Goal: Task Accomplishment & Management: Manage account settings

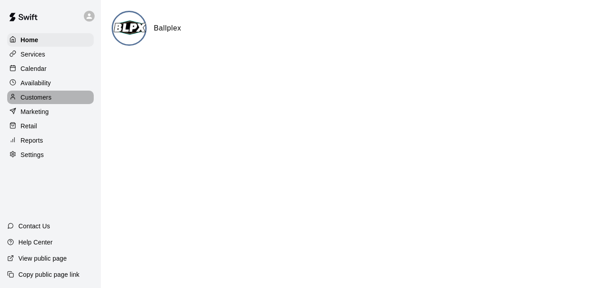
click at [56, 97] on div "Customers" at bounding box center [50, 97] width 86 height 13
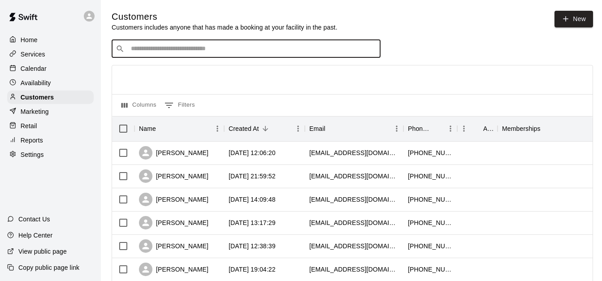
click at [194, 48] on input "Search customers by name or email" at bounding box center [252, 48] width 248 height 9
type input "*"
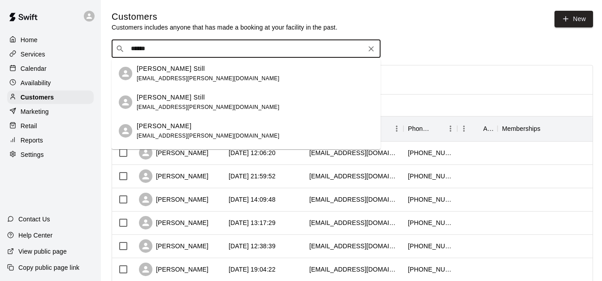
type input "*******"
click at [201, 81] on div "[PERSON_NAME] [EMAIL_ADDRESS][PERSON_NAME][DOMAIN_NAME]" at bounding box center [255, 73] width 237 height 19
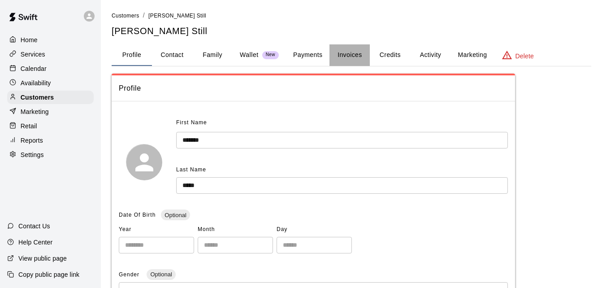
click at [343, 57] on button "Invoices" at bounding box center [349, 55] width 40 height 22
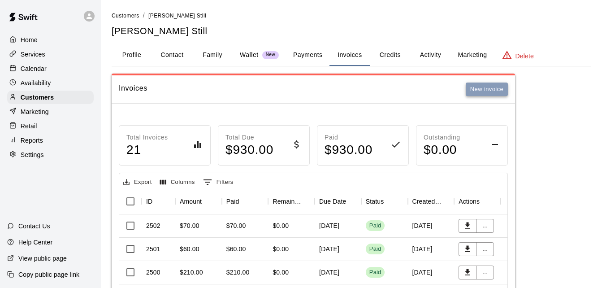
click at [499, 93] on button "New invoice" at bounding box center [487, 89] width 42 height 14
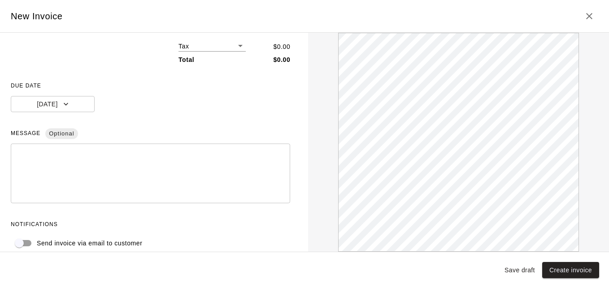
scroll to position [154, 0]
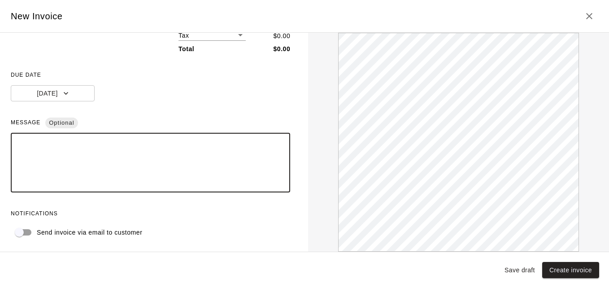
click at [17, 149] on textarea at bounding box center [150, 162] width 267 height 45
click at [57, 145] on textarea "**********" at bounding box center [147, 162] width 260 height 45
type textarea "**********"
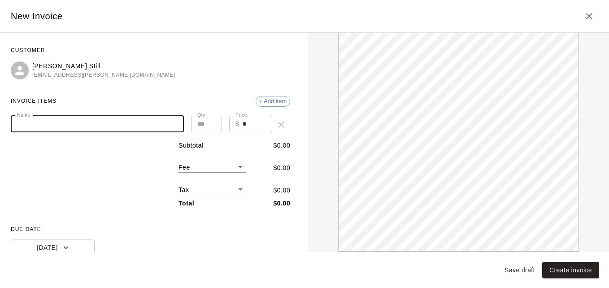
click at [100, 125] on input "Name" at bounding box center [97, 124] width 173 height 17
type input "**********"
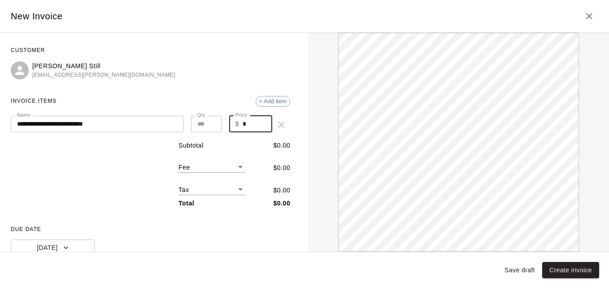
click at [244, 123] on input "*" at bounding box center [257, 124] width 30 height 17
type input "*"
type input "***"
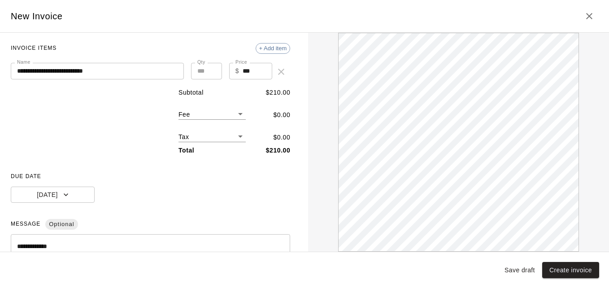
scroll to position [54, 0]
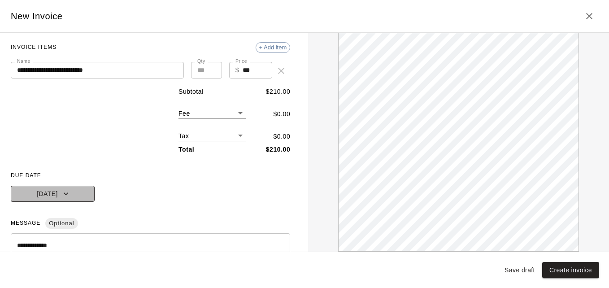
click at [67, 195] on icon "button" at bounding box center [65, 193] width 9 height 9
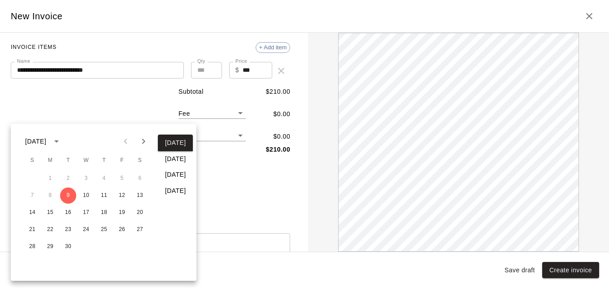
click at [127, 115] on div at bounding box center [304, 144] width 609 height 288
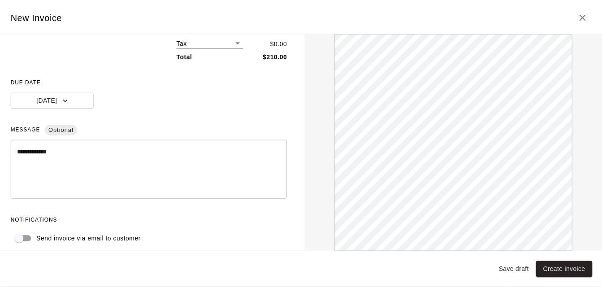
scroll to position [154, 0]
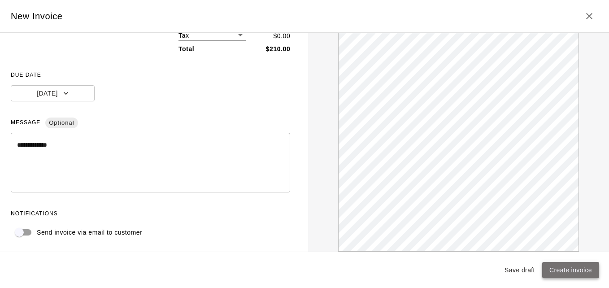
click at [566, 268] on button "Create invoice" at bounding box center [570, 270] width 57 height 17
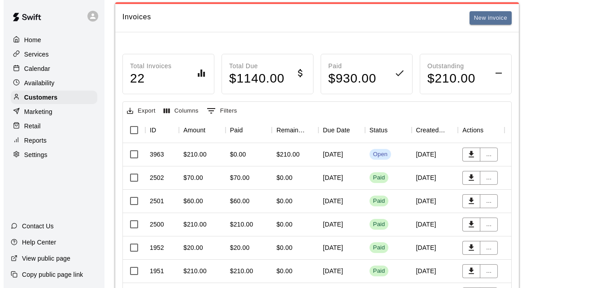
scroll to position [72, 0]
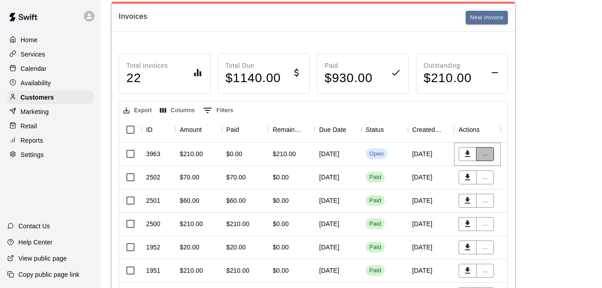
click at [486, 156] on button "..." at bounding box center [485, 154] width 18 height 14
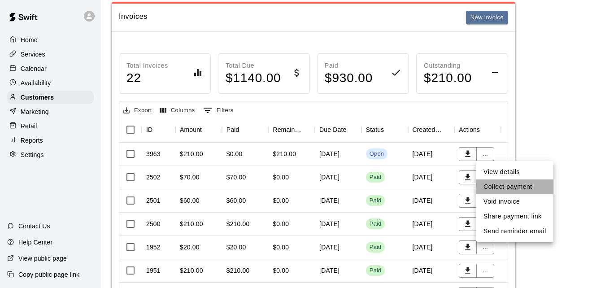
click at [521, 183] on li "Collect payment" at bounding box center [514, 186] width 77 height 15
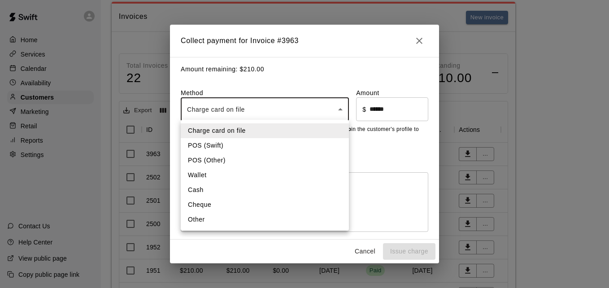
click at [214, 219] on li "Other" at bounding box center [265, 219] width 168 height 15
type input "*****"
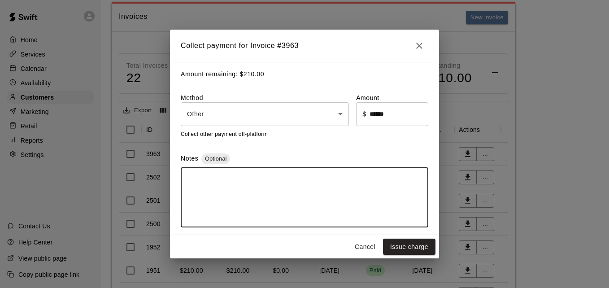
click at [203, 178] on textarea at bounding box center [304, 197] width 235 height 45
type textarea "*****"
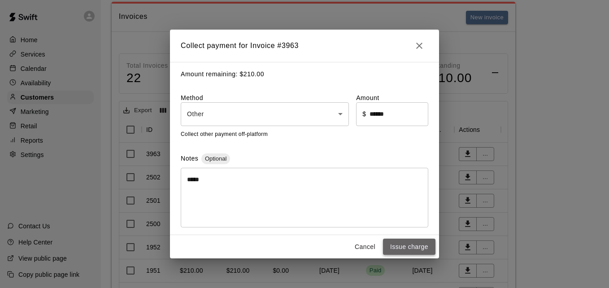
click at [398, 249] on button "Issue charge" at bounding box center [409, 246] width 52 height 17
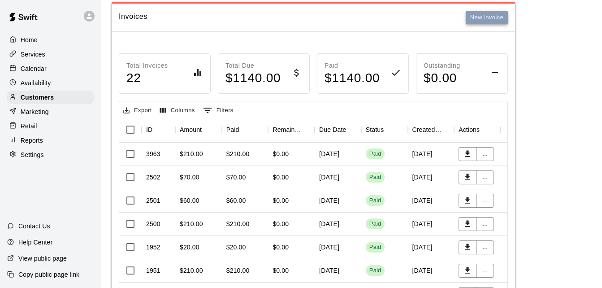
click at [484, 17] on button "New invoice" at bounding box center [487, 18] width 42 height 14
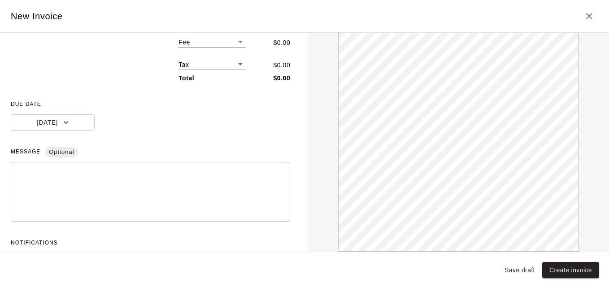
scroll to position [125, 0]
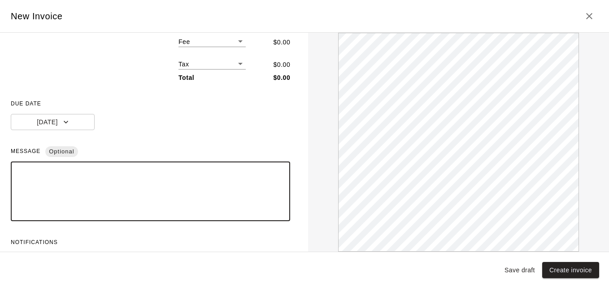
click at [97, 178] on textarea at bounding box center [150, 191] width 267 height 45
type textarea "**********"
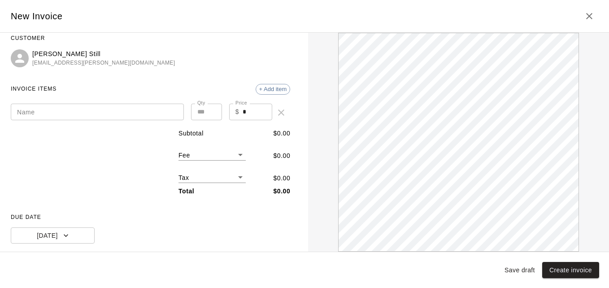
scroll to position [11, 0]
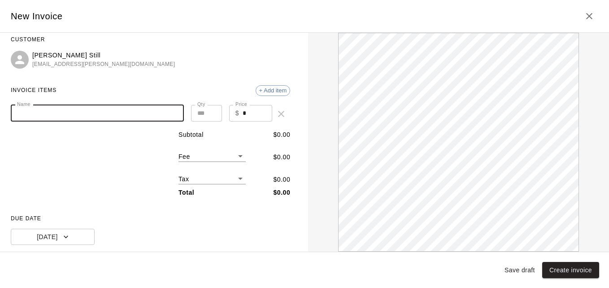
click at [124, 109] on input "Name" at bounding box center [97, 113] width 173 height 17
type input "**********"
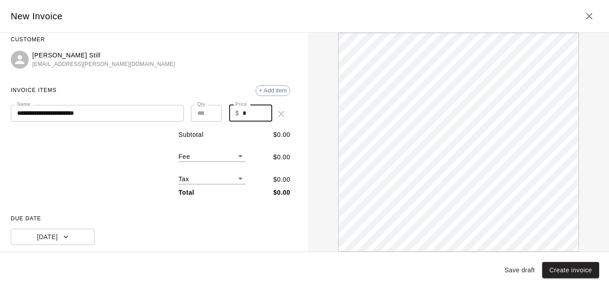
click at [244, 114] on input "*" at bounding box center [257, 113] width 30 height 17
type input "**"
click at [118, 146] on div "Subtotal $ 40.00 Fee ​ $ 0.00 Tax ​ $ 0.00 Total $ 40.00" at bounding box center [150, 163] width 279 height 67
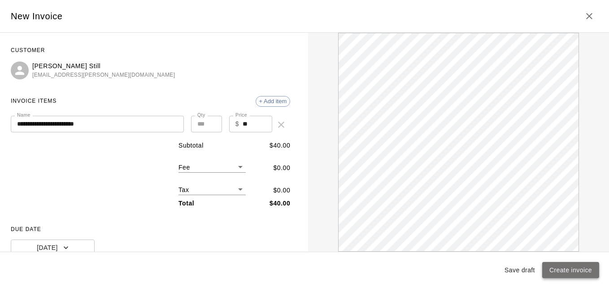
click at [571, 272] on button "Create invoice" at bounding box center [570, 270] width 57 height 17
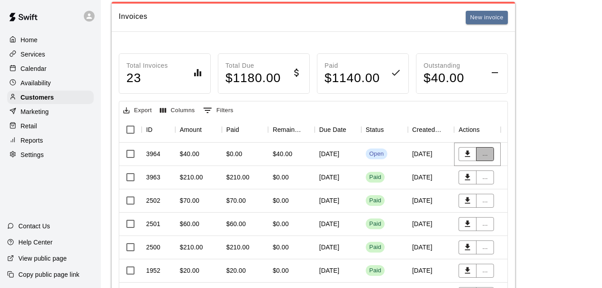
click at [484, 154] on button "..." at bounding box center [485, 154] width 18 height 14
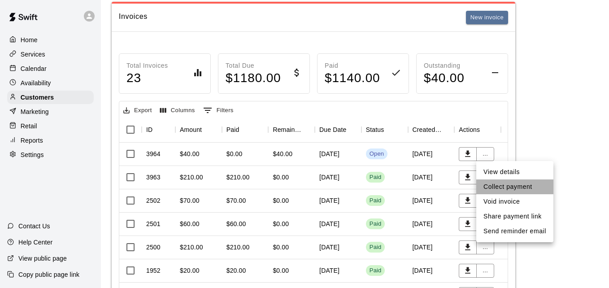
click at [514, 184] on li "Collect payment" at bounding box center [514, 186] width 77 height 15
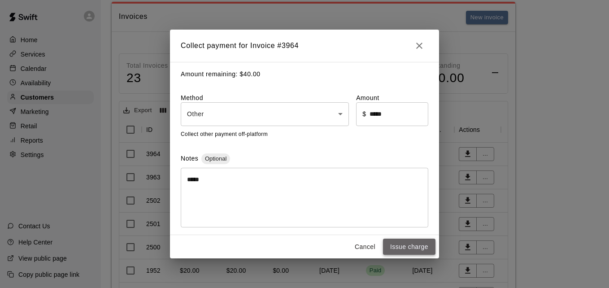
click at [404, 247] on button "Issue charge" at bounding box center [409, 246] width 52 height 17
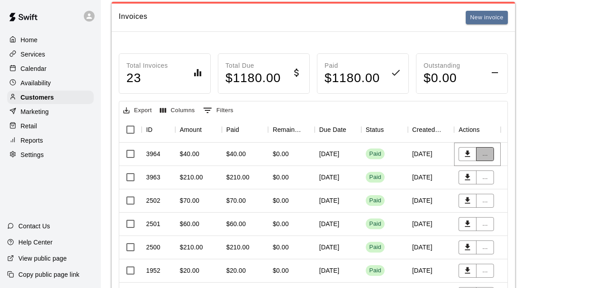
click at [484, 153] on button "..." at bounding box center [485, 154] width 18 height 14
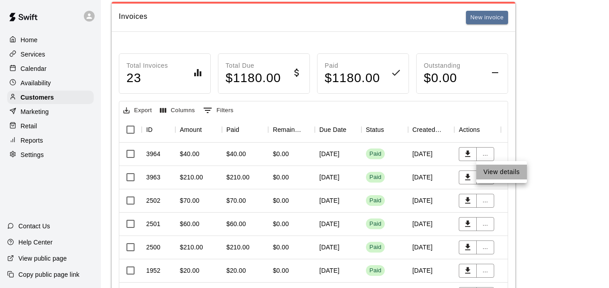
click at [490, 170] on li "View details" at bounding box center [501, 171] width 51 height 15
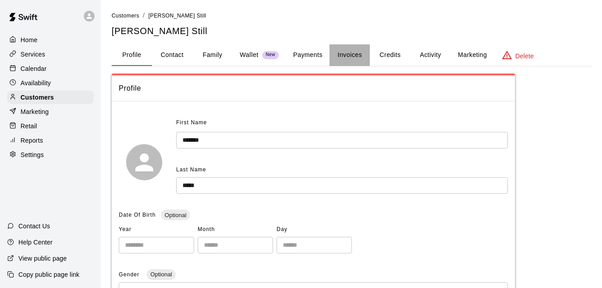
click at [357, 58] on button "Invoices" at bounding box center [349, 55] width 40 height 22
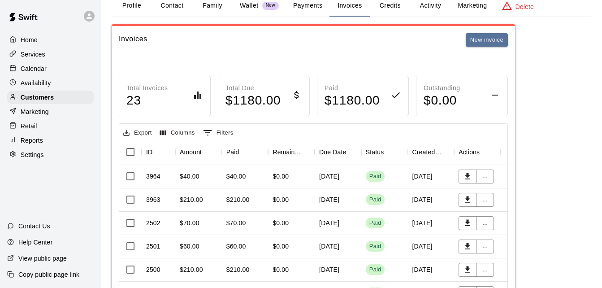
scroll to position [54, 0]
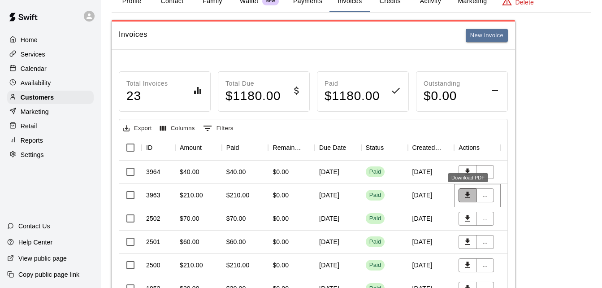
click at [466, 196] on icon "Download PDF" at bounding box center [467, 194] width 9 height 9
click at [470, 172] on icon "Download PDF" at bounding box center [467, 171] width 9 height 9
click at [309, 2] on button "Payments" at bounding box center [307, 2] width 43 height 22
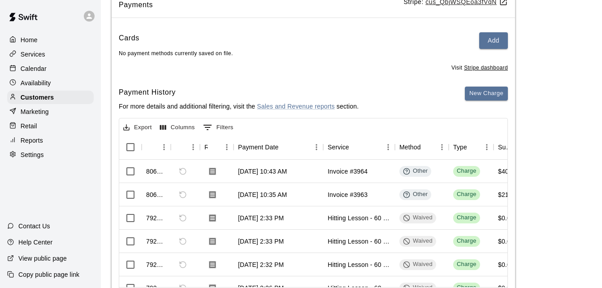
scroll to position [90, 0]
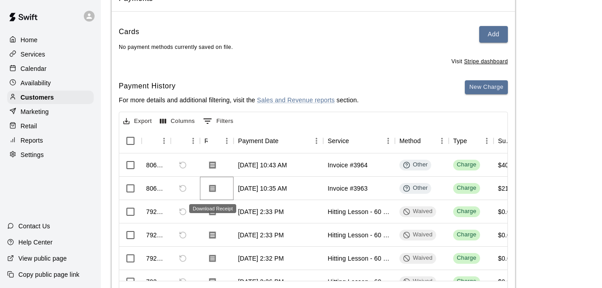
click at [212, 190] on icon "Download Receipt" at bounding box center [212, 188] width 7 height 8
click at [212, 165] on icon "Download Receipt" at bounding box center [212, 165] width 7 height 8
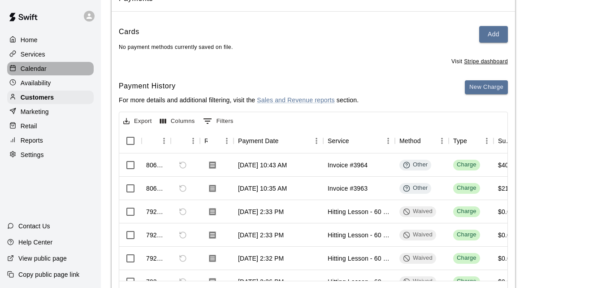
click at [62, 70] on div "Calendar" at bounding box center [50, 68] width 86 height 13
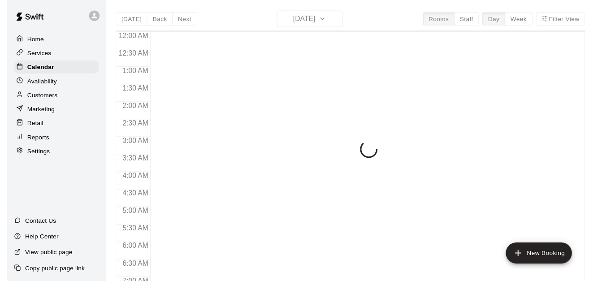
scroll to position [392, 0]
